Goal: Navigation & Orientation: Find specific page/section

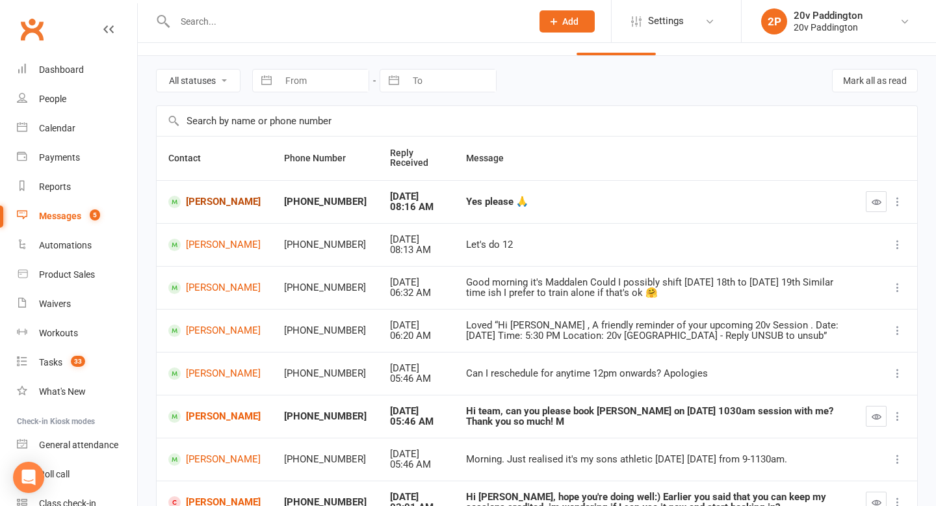
scroll to position [31, 0]
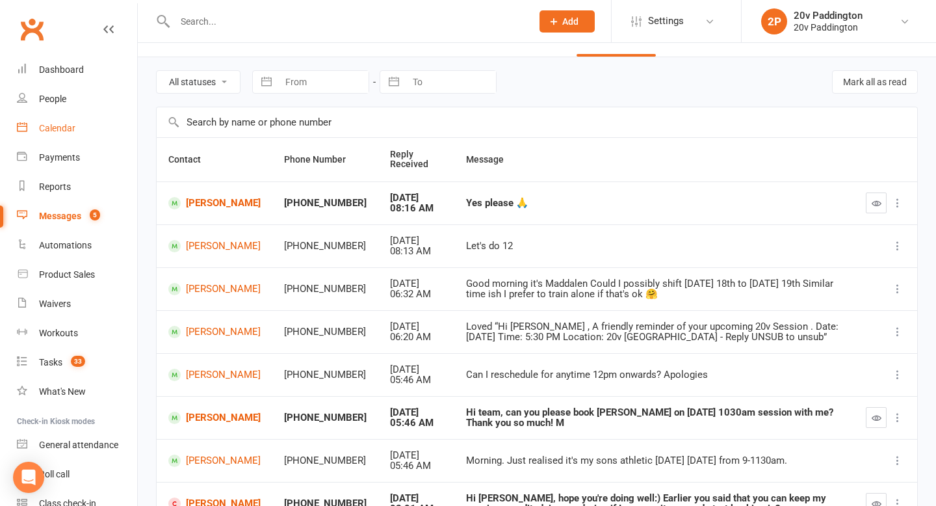
click at [70, 123] on div "Calendar" at bounding box center [57, 128] width 36 height 10
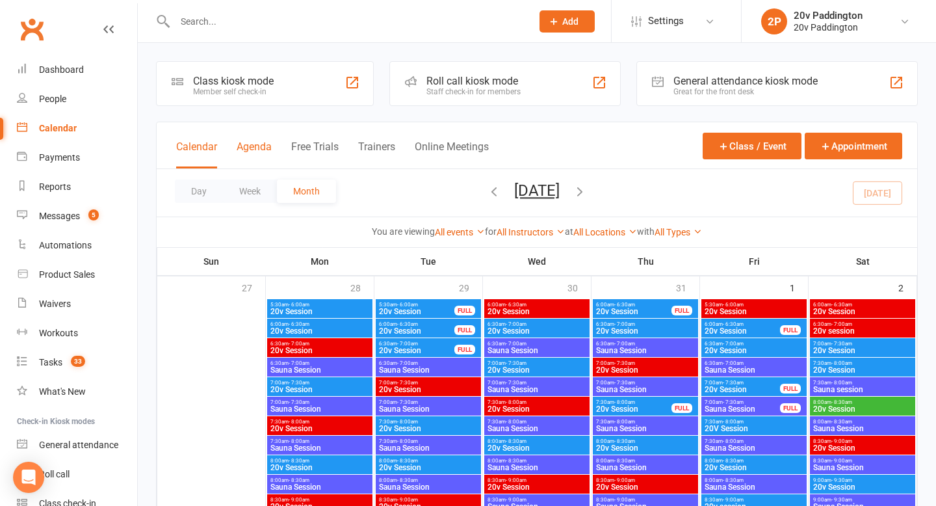
click at [243, 146] on button "Agenda" at bounding box center [254, 154] width 35 height 28
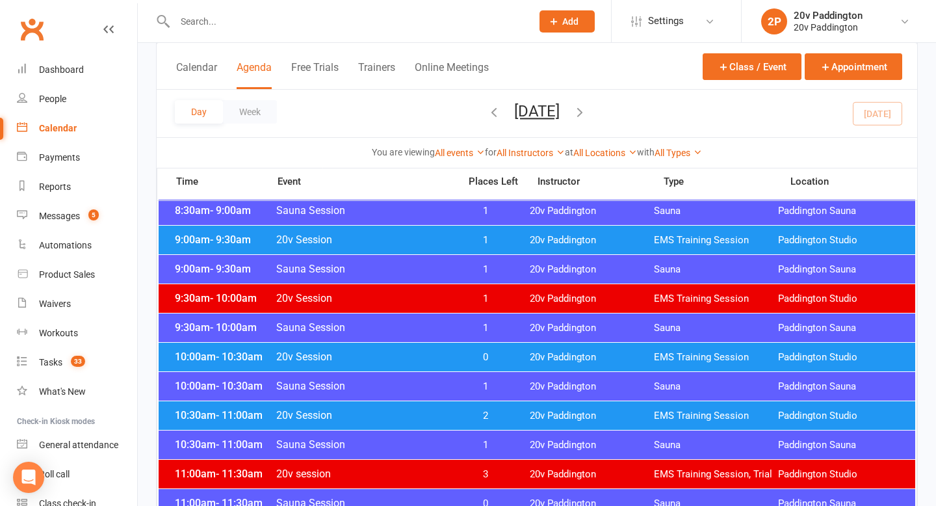
scroll to position [386, 0]
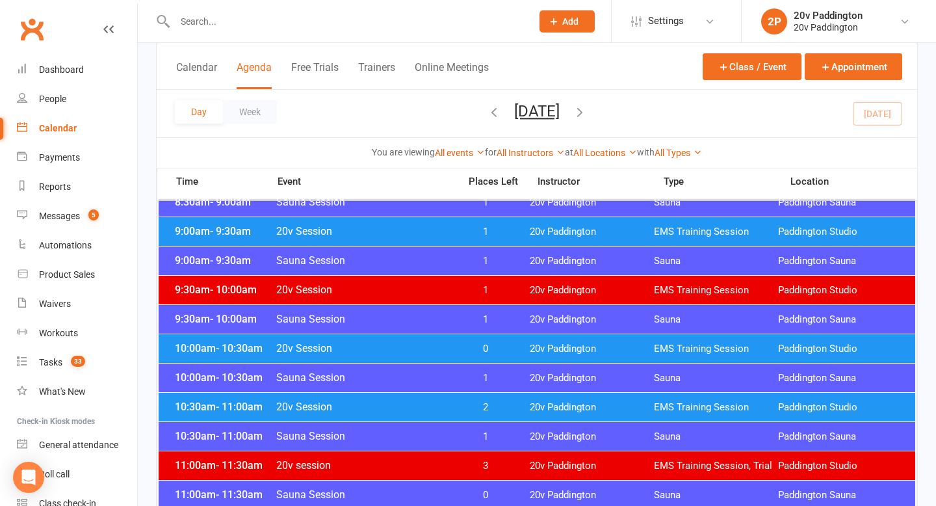
click at [483, 345] on span "0" at bounding box center [486, 348] width 68 height 12
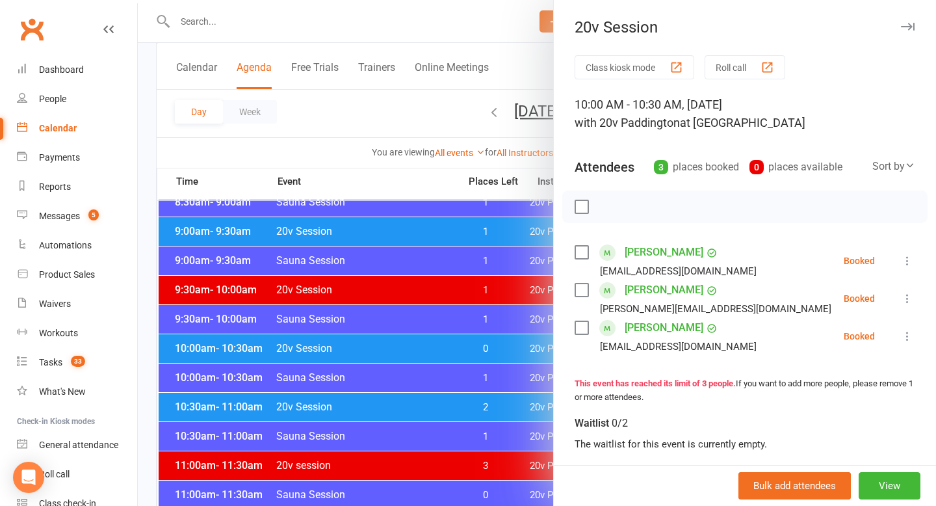
click at [483, 346] on div at bounding box center [537, 253] width 798 height 506
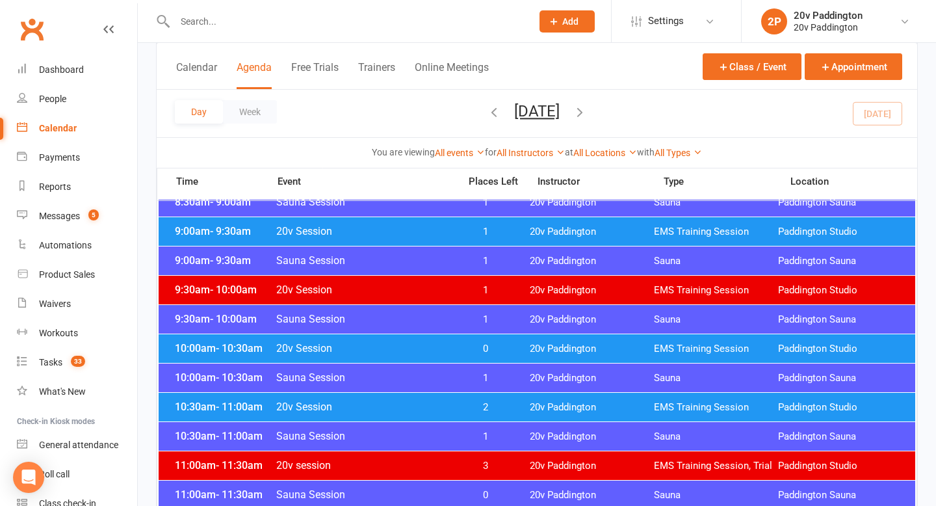
click at [478, 408] on span "2" at bounding box center [486, 407] width 68 height 12
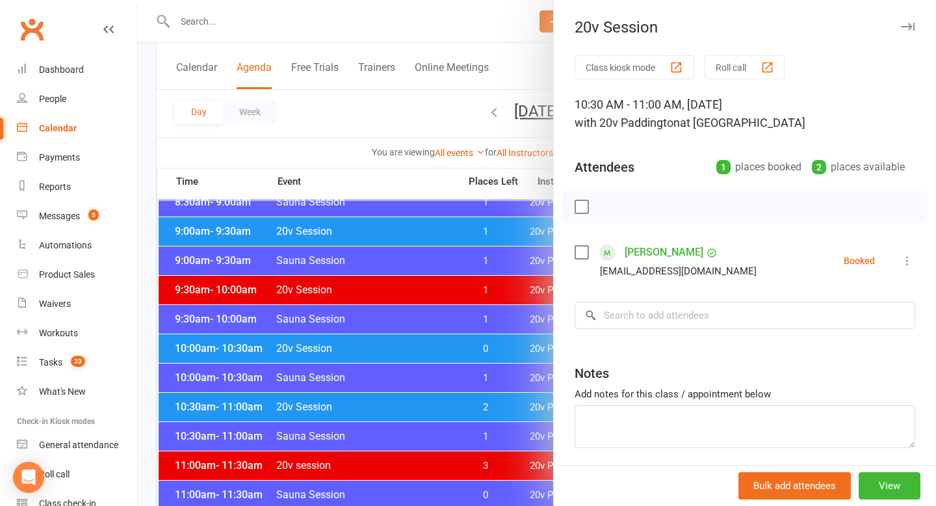
click at [478, 407] on div at bounding box center [537, 253] width 798 height 506
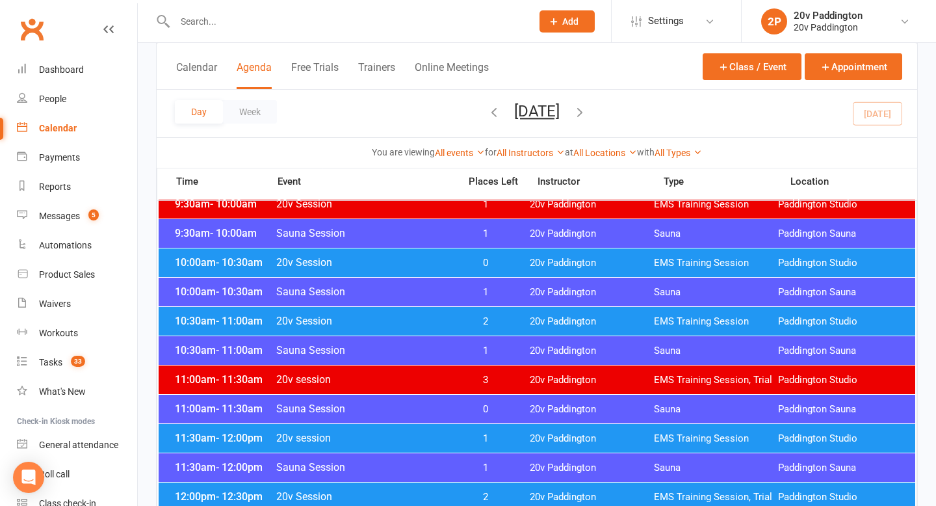
scroll to position [473, 0]
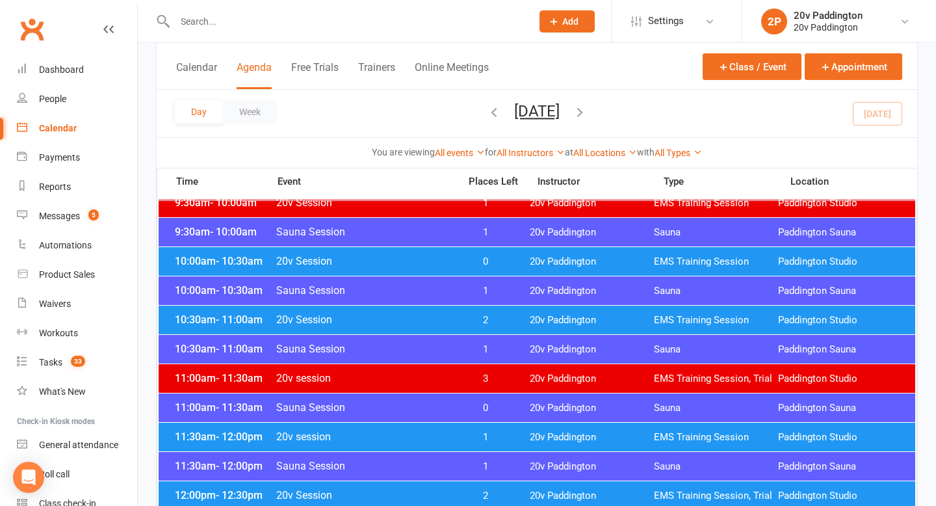
click at [485, 437] on span "1" at bounding box center [486, 437] width 68 height 12
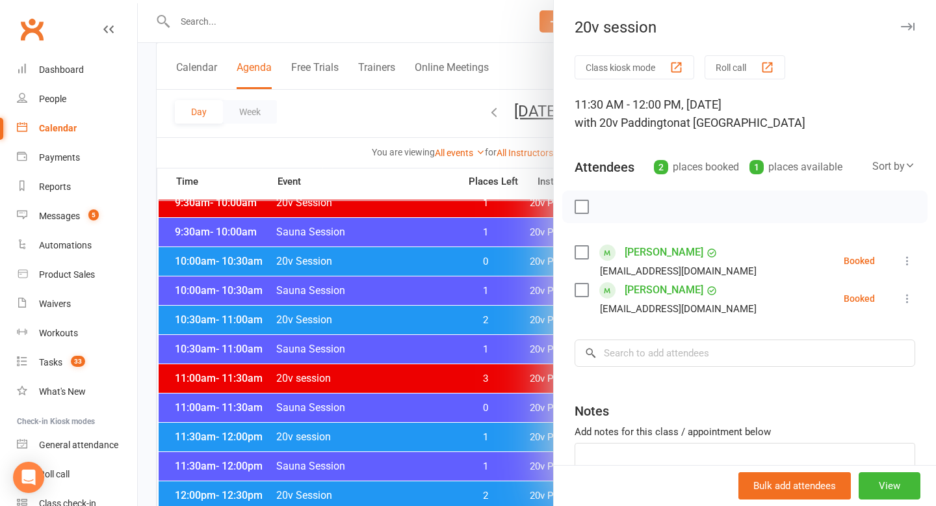
click at [485, 437] on div at bounding box center [537, 253] width 798 height 506
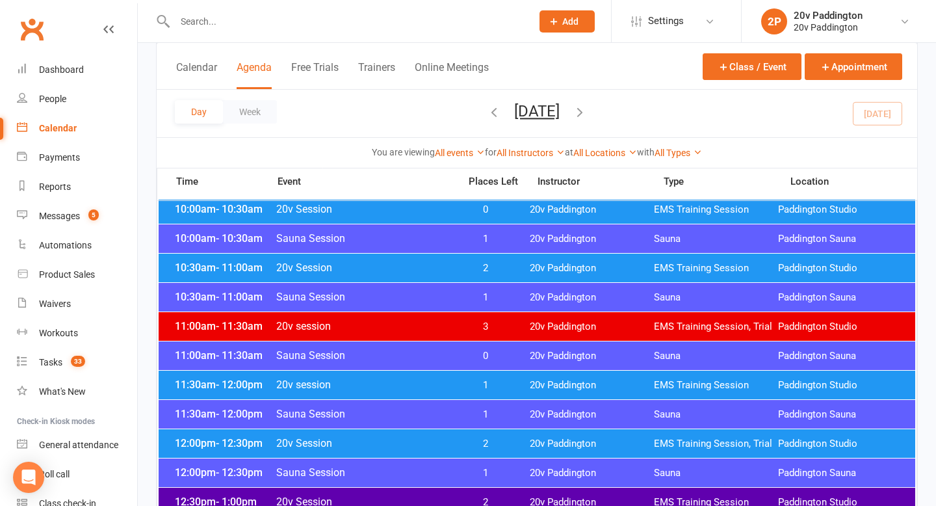
scroll to position [527, 0]
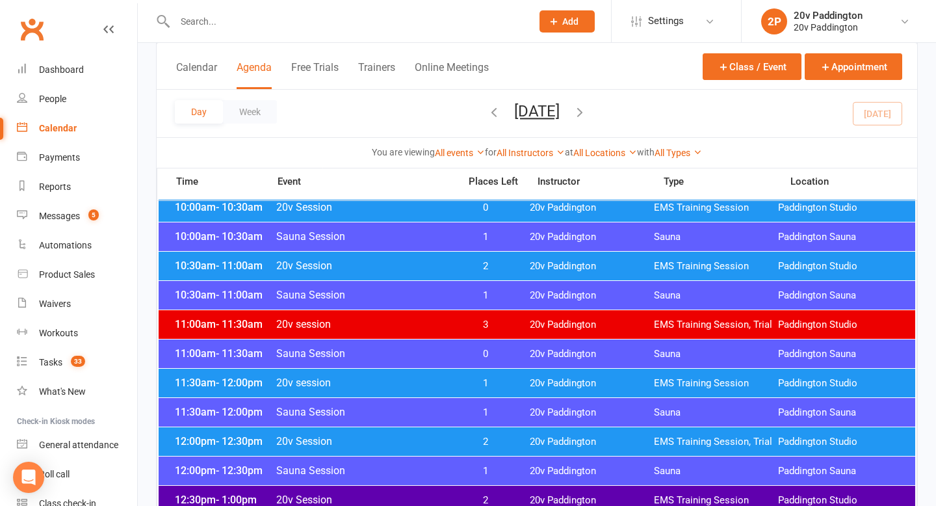
click at [485, 437] on span "2" at bounding box center [486, 441] width 68 height 12
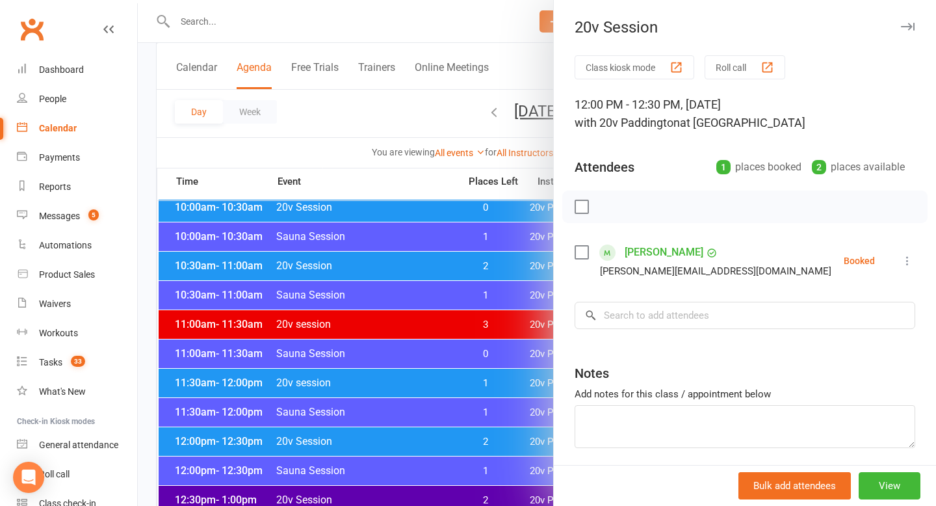
click at [485, 437] on div at bounding box center [537, 253] width 798 height 506
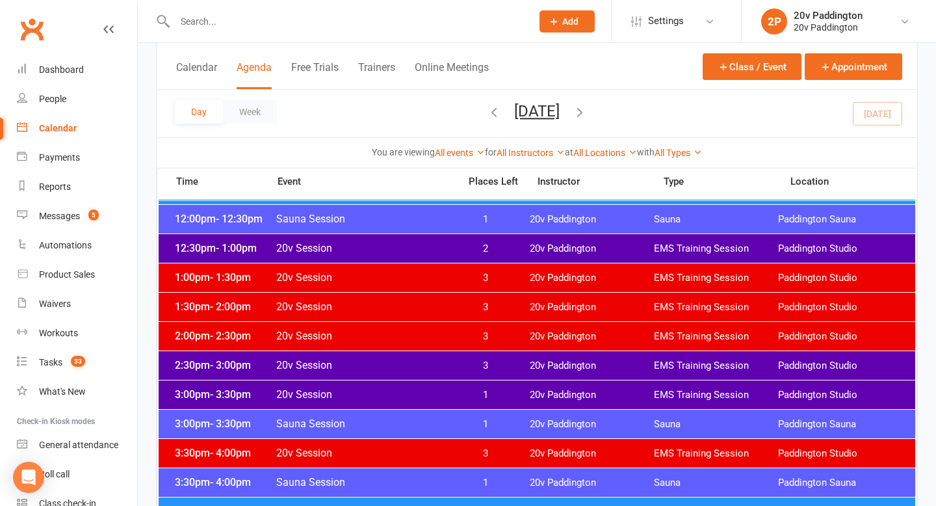
scroll to position [780, 0]
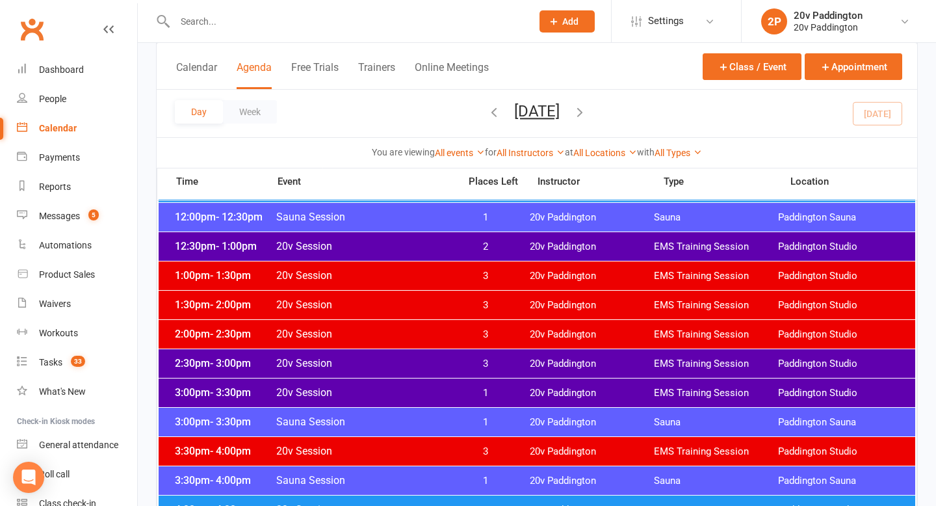
click at [465, 365] on span "3" at bounding box center [486, 363] width 68 height 12
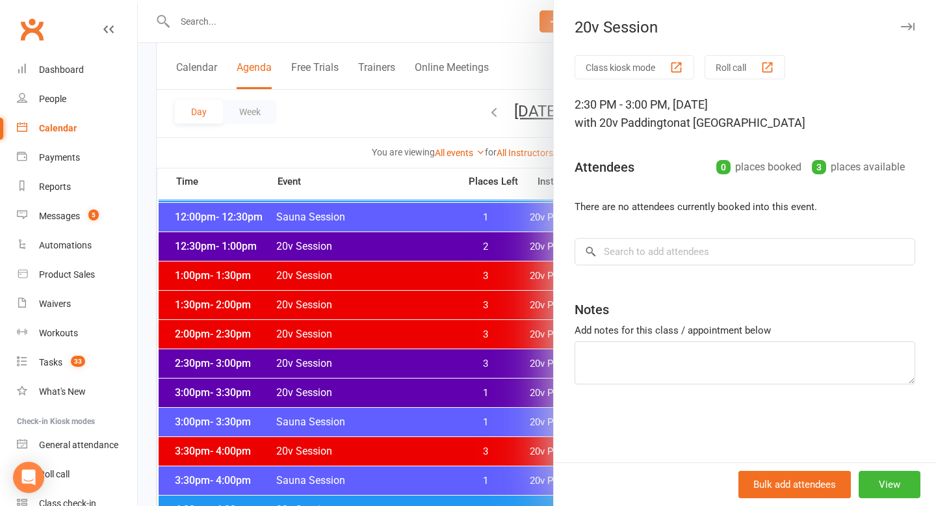
click at [465, 365] on div at bounding box center [537, 253] width 798 height 506
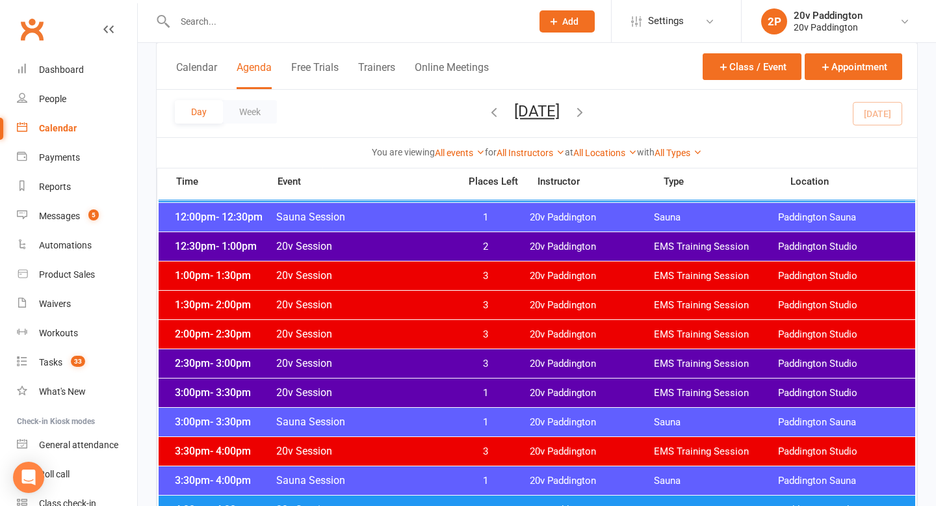
click at [485, 400] on div "3:00pm - 3:30pm 20v Session 1 20v Paddington EMS Training Session [GEOGRAPHIC_D…" at bounding box center [537, 392] width 756 height 29
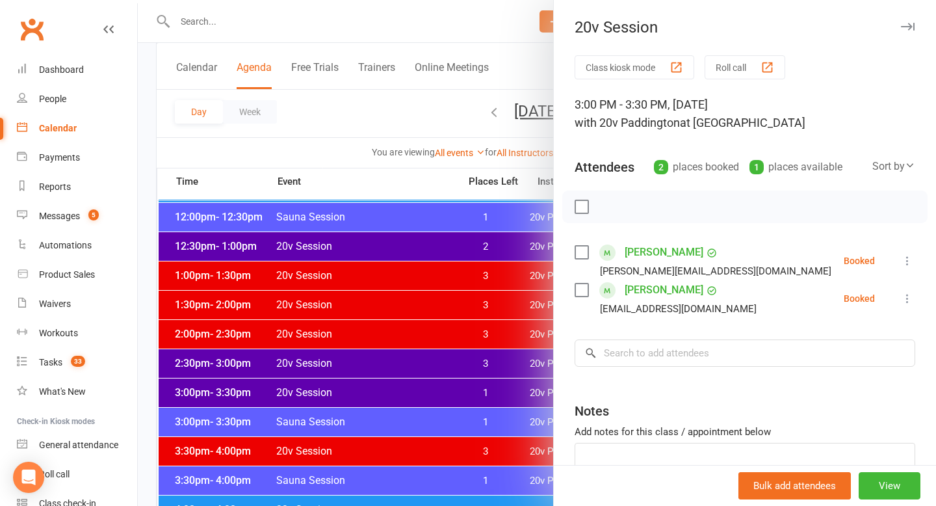
click at [485, 400] on div at bounding box center [537, 253] width 798 height 506
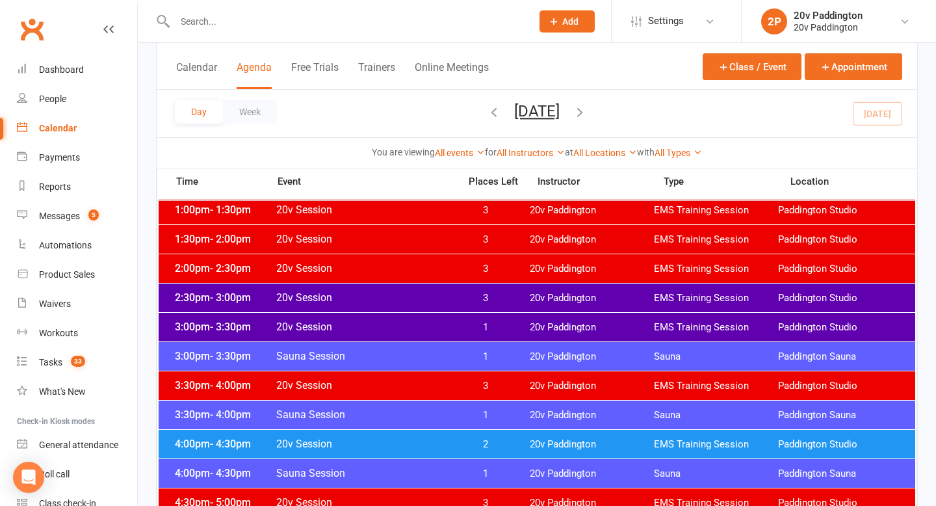
scroll to position [851, 0]
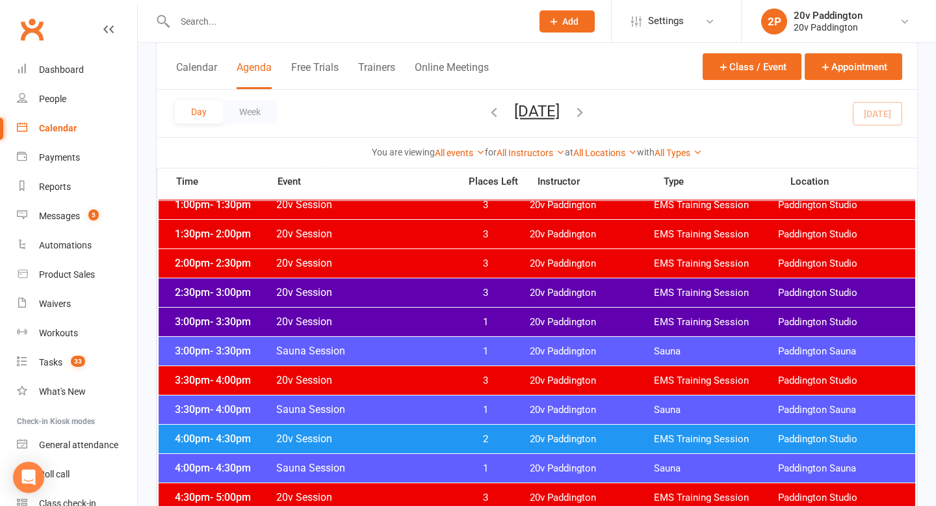
click at [487, 437] on span "2" at bounding box center [486, 439] width 68 height 12
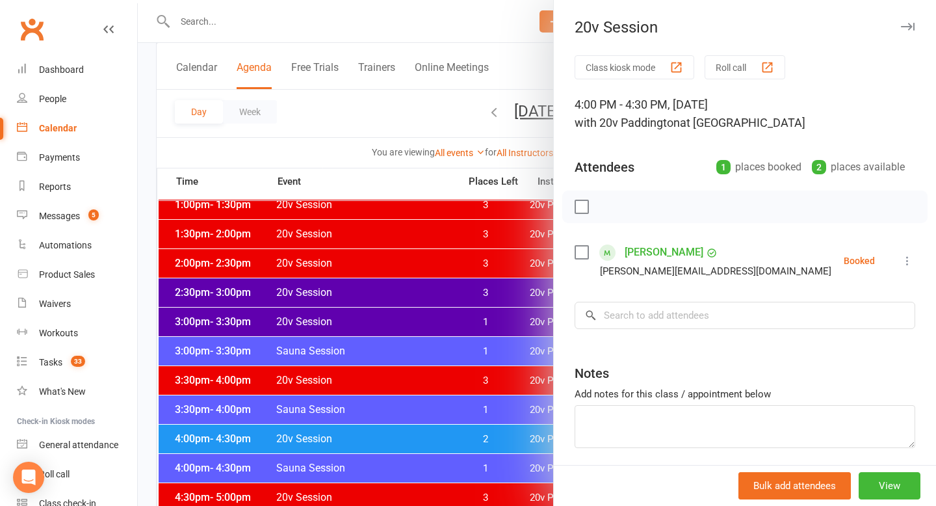
click at [487, 437] on div at bounding box center [537, 253] width 798 height 506
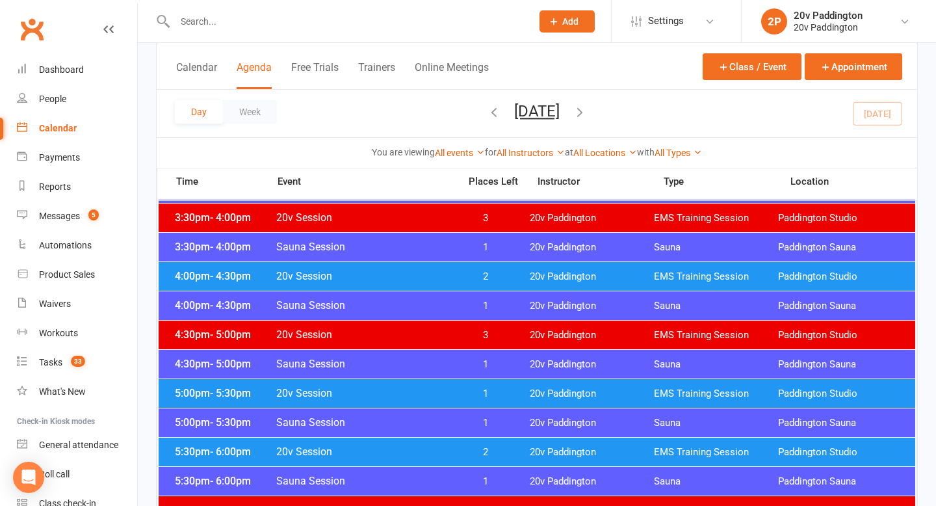
scroll to position [1048, 0]
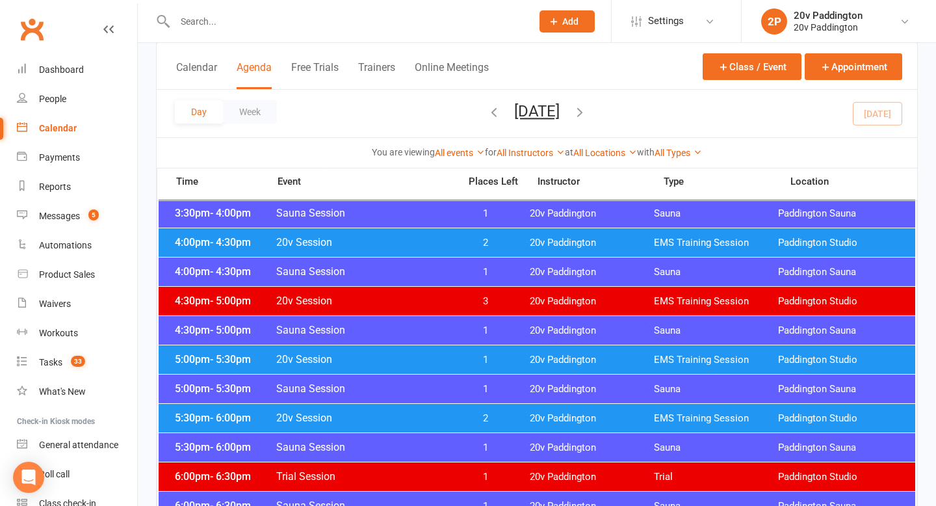
click at [474, 357] on span "1" at bounding box center [486, 360] width 68 height 12
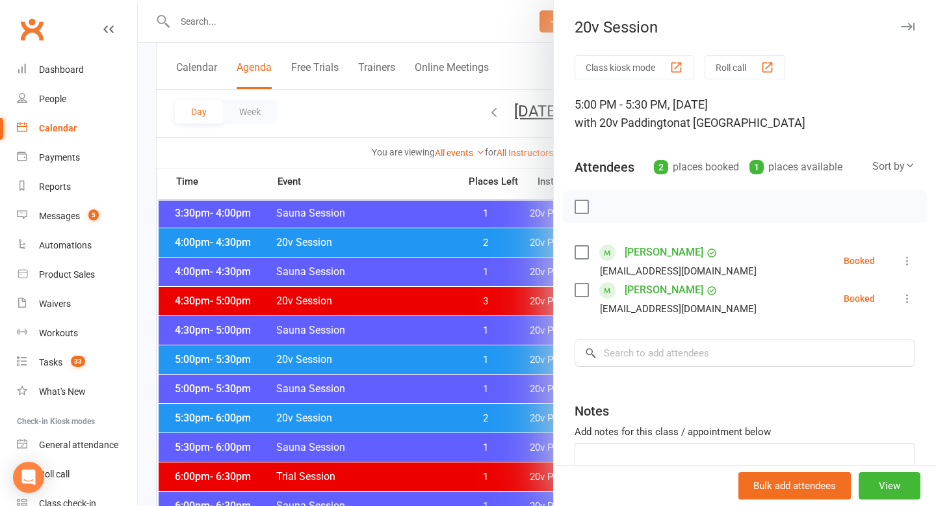
click at [474, 358] on div at bounding box center [537, 253] width 798 height 506
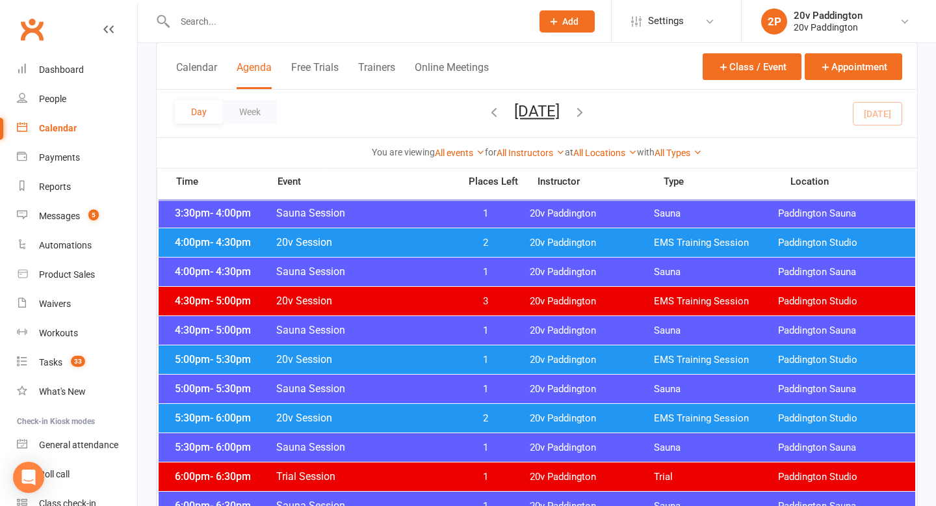
click at [482, 404] on div "5:30pm - 6:00pm 20v Session 2 20v Paddington EMS Training Session [GEOGRAPHIC_D…" at bounding box center [537, 418] width 756 height 29
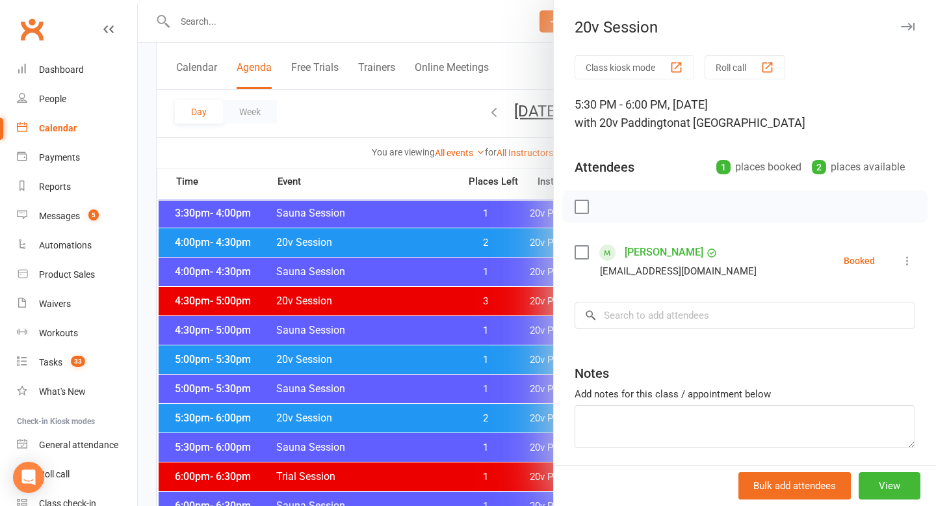
click at [482, 405] on div at bounding box center [537, 253] width 798 height 506
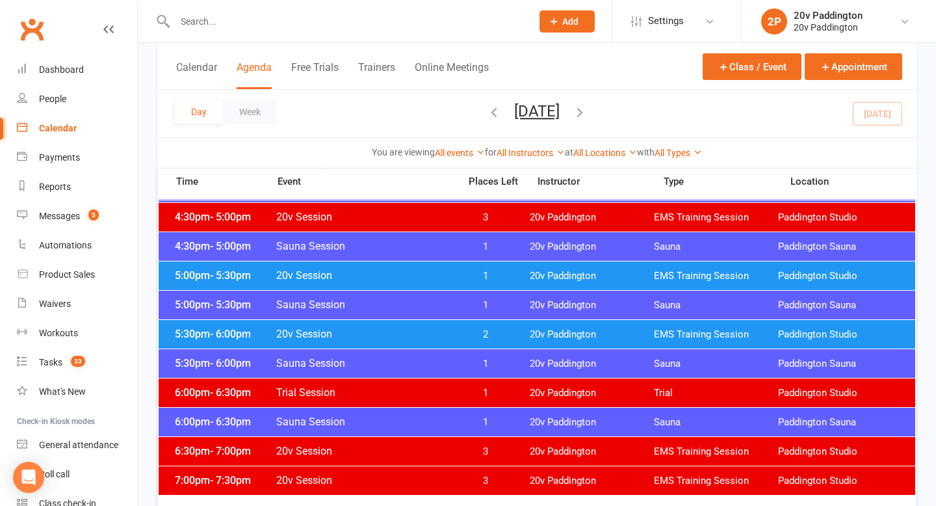
scroll to position [1077, 0]
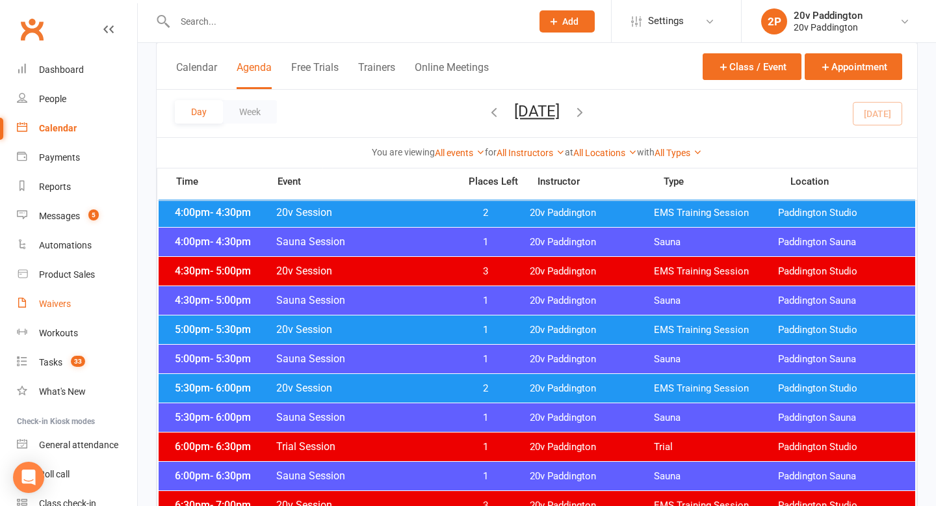
click at [58, 302] on div "Waivers" at bounding box center [55, 303] width 32 height 10
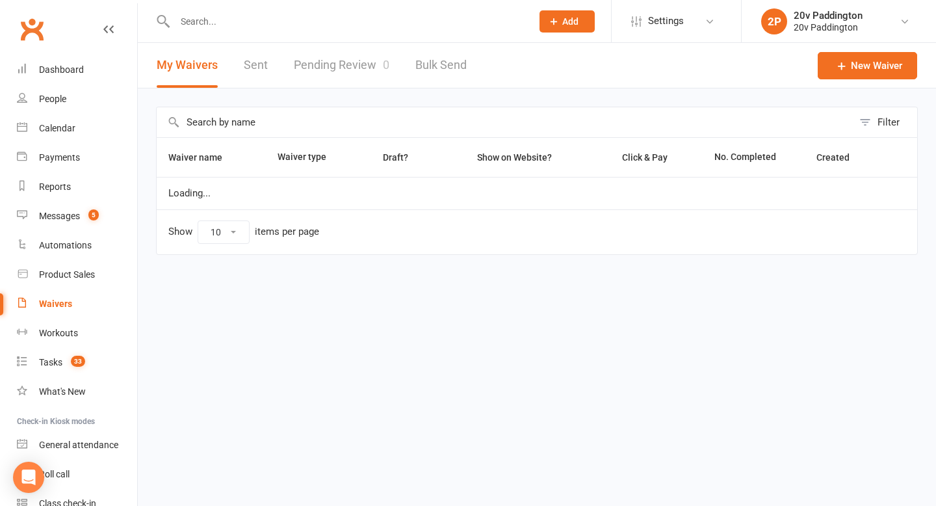
select select "100"
